Goal: Information Seeking & Learning: Learn about a topic

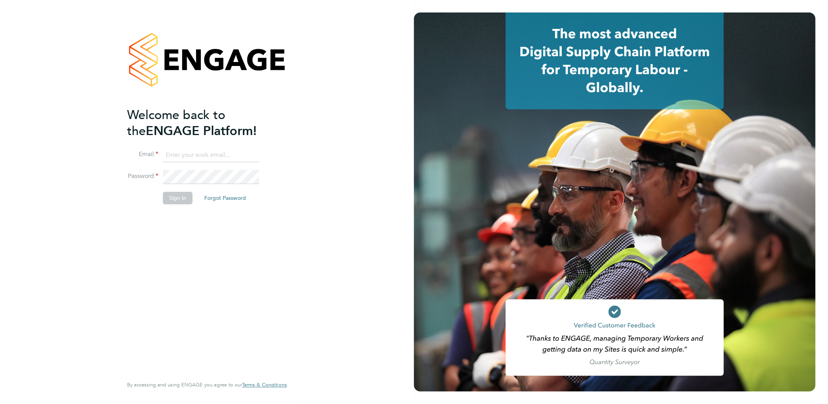
type input "[PERSON_NAME][EMAIL_ADDRESS][PERSON_NAME][DOMAIN_NAME]"
click at [183, 200] on button "Sign In" at bounding box center [178, 198] width 30 height 12
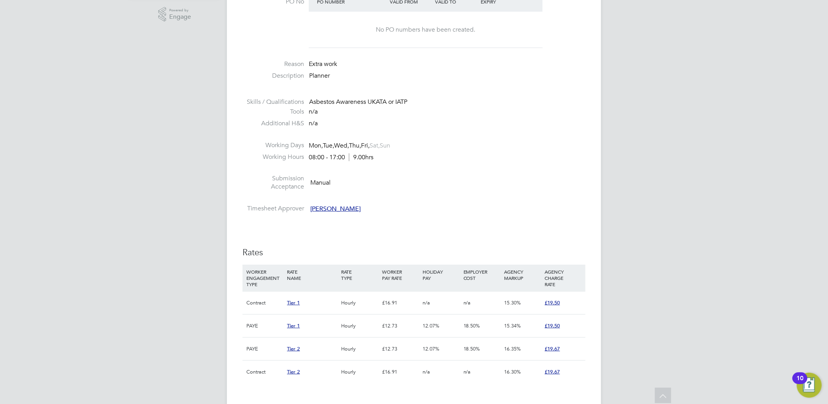
scroll to position [433, 0]
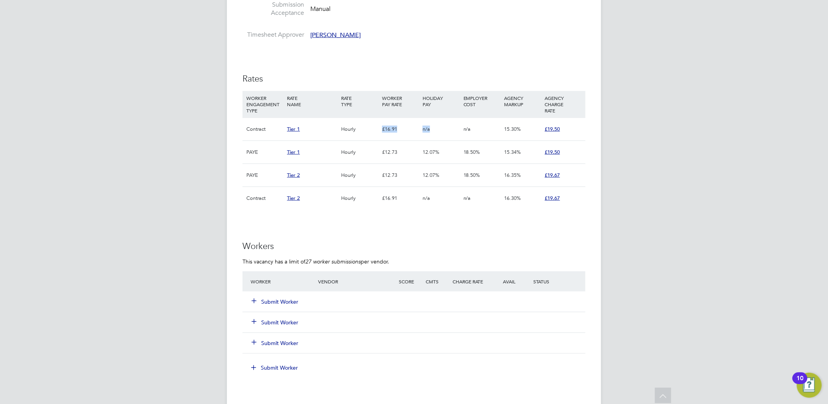
drag, startPoint x: 371, startPoint y: 126, endPoint x: 443, endPoint y: 138, distance: 72.4
click at [443, 138] on div "Contract Tier 1 Hourly £16.91 n/a n/a 15.30% £19.50" at bounding box center [414, 128] width 343 height 23
click at [443, 138] on div "n/a" at bounding box center [441, 129] width 41 height 23
drag, startPoint x: 377, startPoint y: 151, endPoint x: 450, endPoint y: 162, distance: 73.7
click at [450, 162] on div "PAYE Tier 1 Hourly £12.73 12.07% 18.50% 15.34% £19.50" at bounding box center [414, 151] width 343 height 23
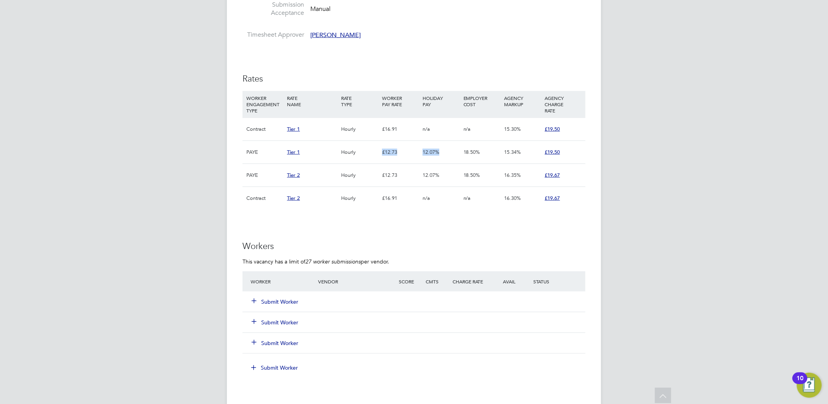
click at [450, 162] on div "12.07%" at bounding box center [441, 152] width 41 height 23
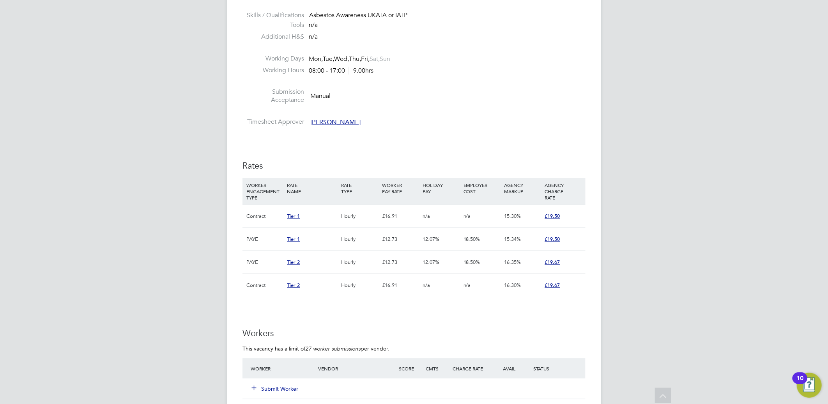
scroll to position [390, 0]
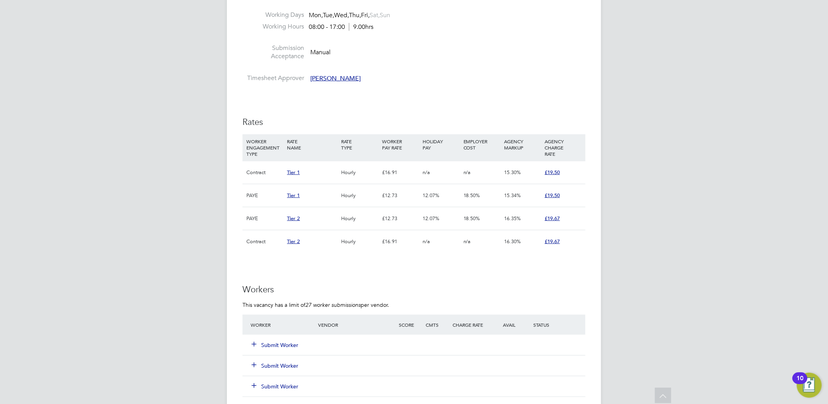
drag, startPoint x: 354, startPoint y: 77, endPoint x: 348, endPoint y: 79, distance: 5.8
click at [348, 79] on li "Timesheet Approver [PERSON_NAME]" at bounding box center [414, 80] width 343 height 12
drag, startPoint x: 349, startPoint y: 79, endPoint x: 310, endPoint y: 81, distance: 39.0
click at [310, 81] on li "Timesheet Approver [PERSON_NAME]" at bounding box center [414, 80] width 343 height 12
drag, startPoint x: 415, startPoint y: 217, endPoint x: 367, endPoint y: 195, distance: 53.2
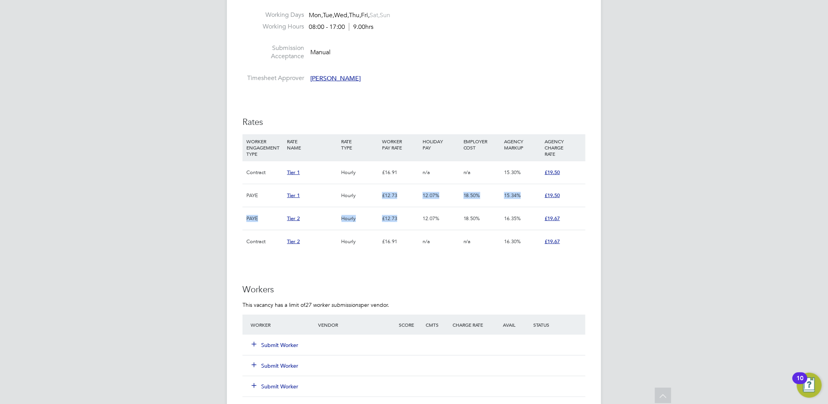
click at [367, 195] on div "WORKER ENGAGEMENT TYPE RATE NAME RATE TYPE WORKER PAY RATE HOLIDAY PAY EMPLOYER…" at bounding box center [414, 193] width 343 height 119
drag, startPoint x: 367, startPoint y: 195, endPoint x: 381, endPoint y: 203, distance: 15.7
click at [381, 203] on div "£12.73" at bounding box center [400, 195] width 41 height 23
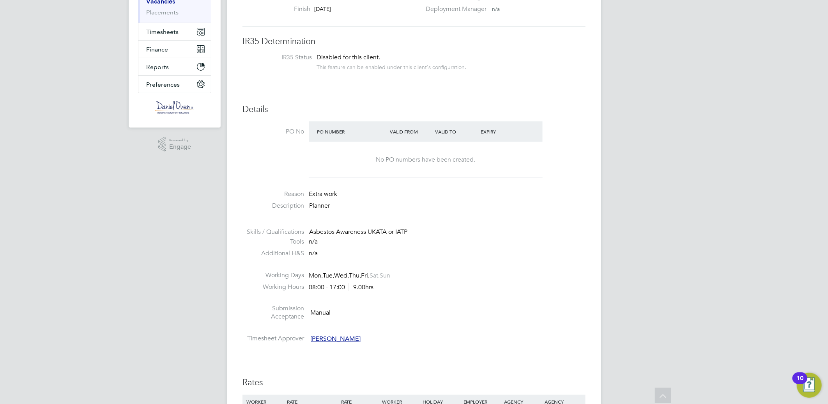
scroll to position [0, 0]
